Goal: Information Seeking & Learning: Learn about a topic

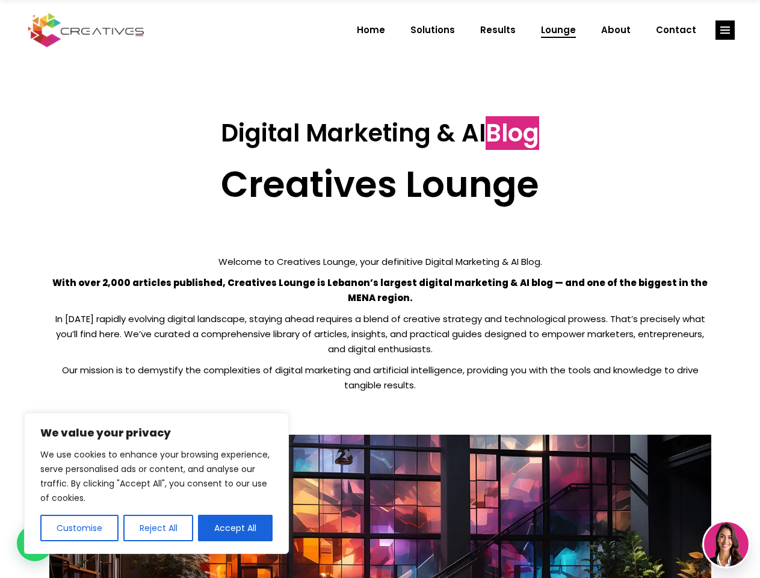
click at [380, 289] on p "With over 2,000 articles published, Creatives Lounge is Lebanon’s largest digit…" at bounding box center [380, 290] width 662 height 30
click at [79, 528] on button "Customise" at bounding box center [79, 528] width 78 height 26
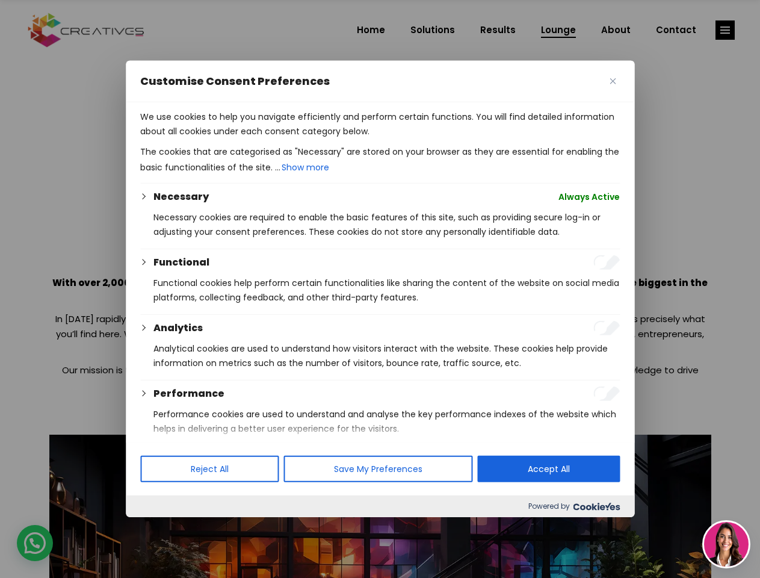
click at [158, 528] on div at bounding box center [380, 289] width 760 height 578
click at [235, 138] on p "We use cookies to help you navigate efficiently and perform certain functions. …" at bounding box center [380, 124] width 480 height 29
click at [725, 30] on div at bounding box center [380, 289] width 760 height 578
click at [727, 544] on img at bounding box center [726, 544] width 45 height 45
